Goal: Information Seeking & Learning: Learn about a topic

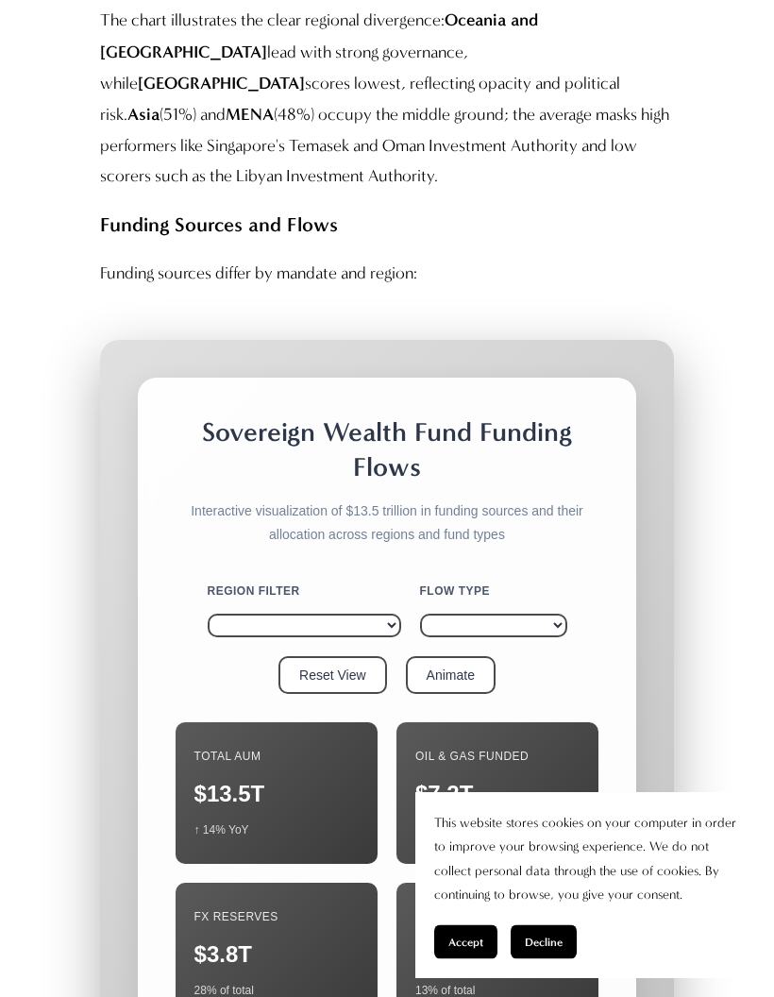
scroll to position [5954, 0]
click at [515, 939] on div "$1.7T" at bounding box center [497, 954] width 164 height 30
click at [529, 883] on div "Fiscal Surplus $1.7T 13% of total" at bounding box center [497, 954] width 202 height 142
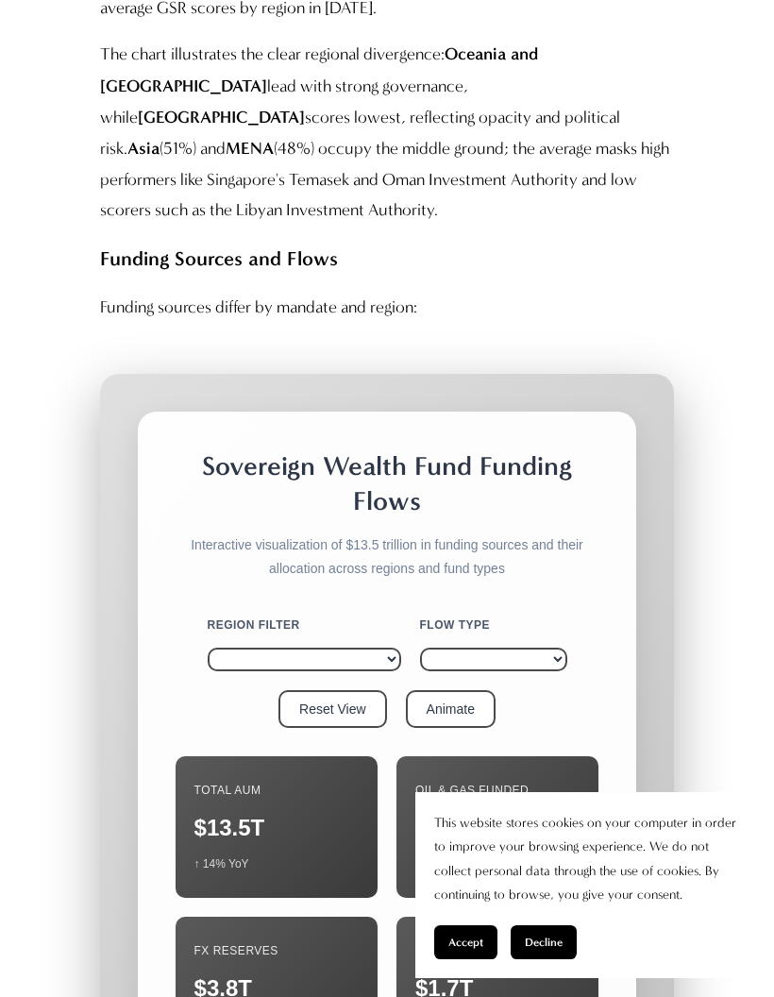
click at [509, 973] on div "$1.7T" at bounding box center [497, 988] width 164 height 30
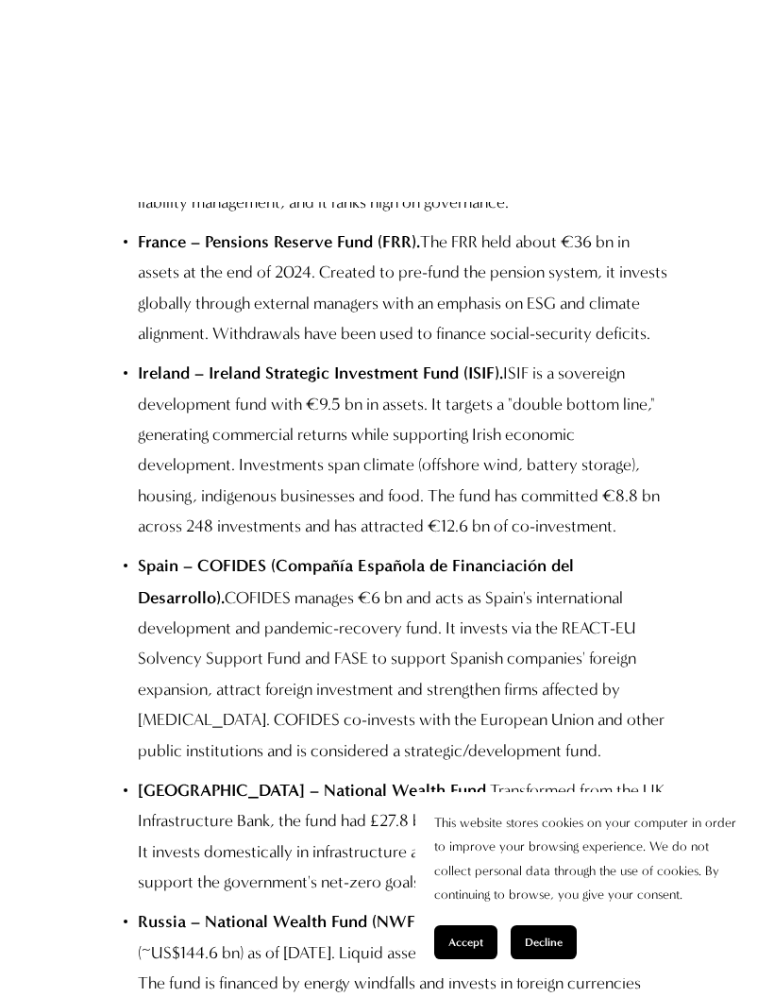
scroll to position [12442, 0]
